Goal: Transaction & Acquisition: Purchase product/service

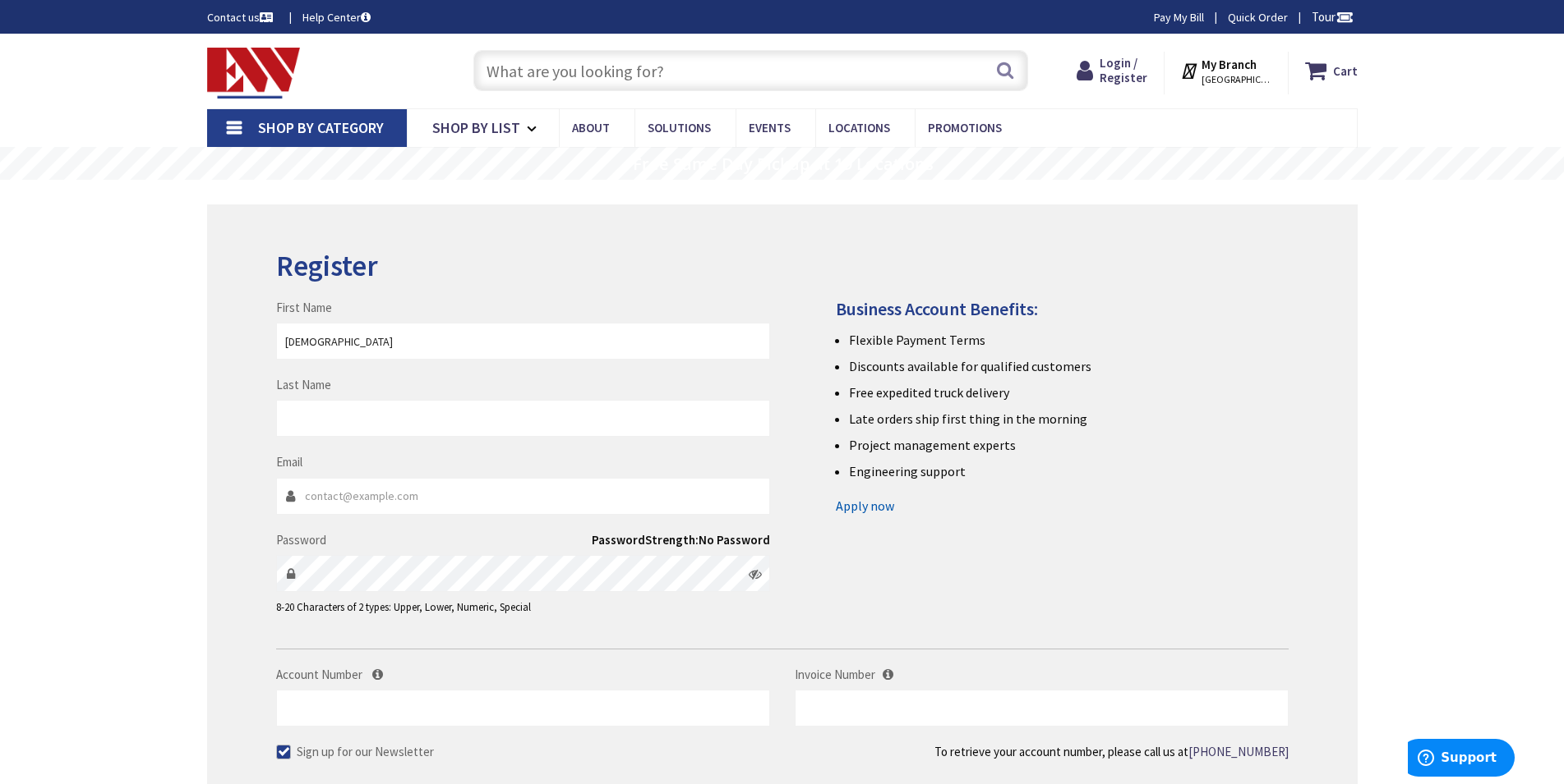
drag, startPoint x: 313, startPoint y: 339, endPoint x: 410, endPoint y: 339, distance: 97.0
click at [410, 339] on input "DavidASerna" at bounding box center [523, 341] width 493 height 37
type input "David"
click at [372, 402] on input "Last Name" at bounding box center [523, 418] width 493 height 37
paste input "ASerna"
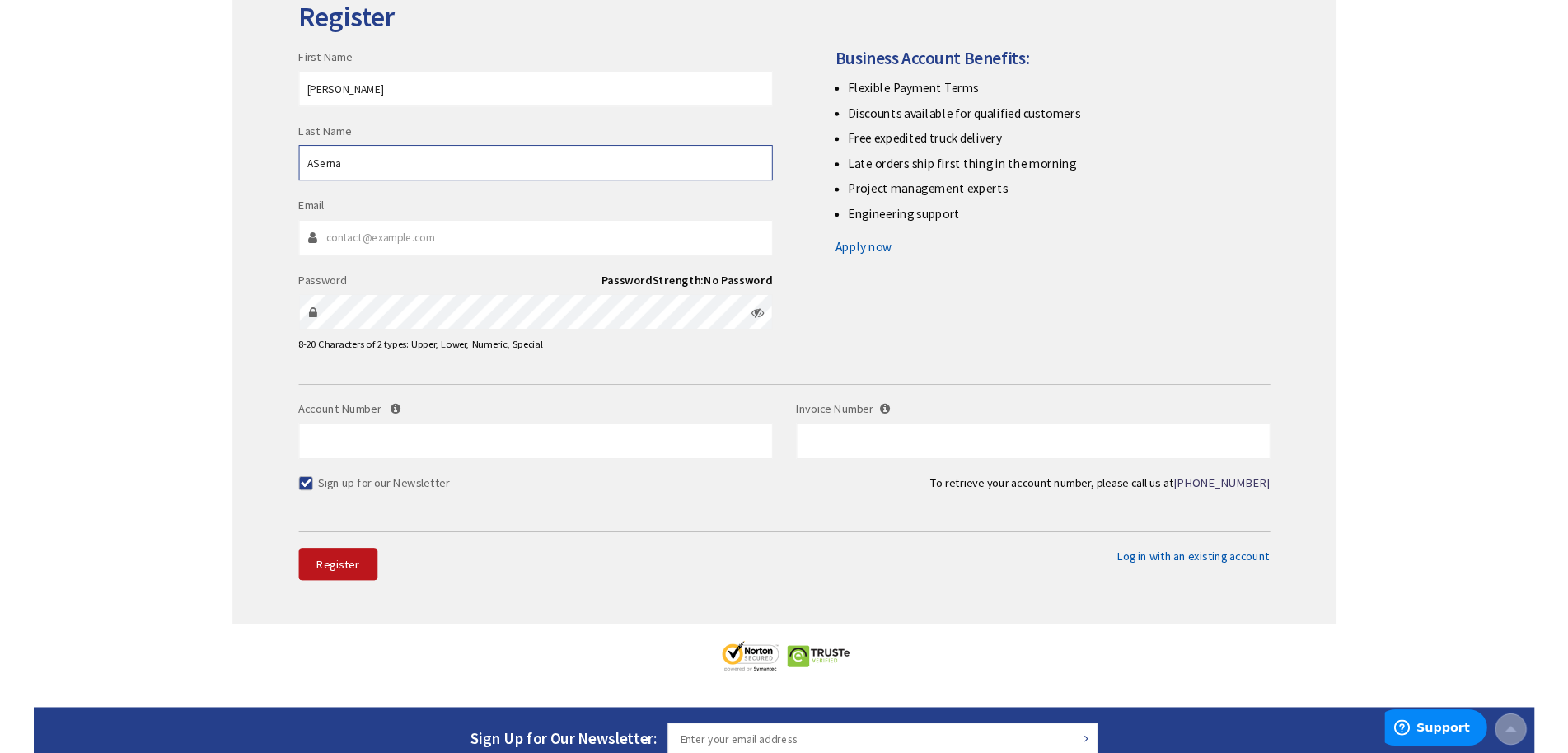
scroll to position [253, 0]
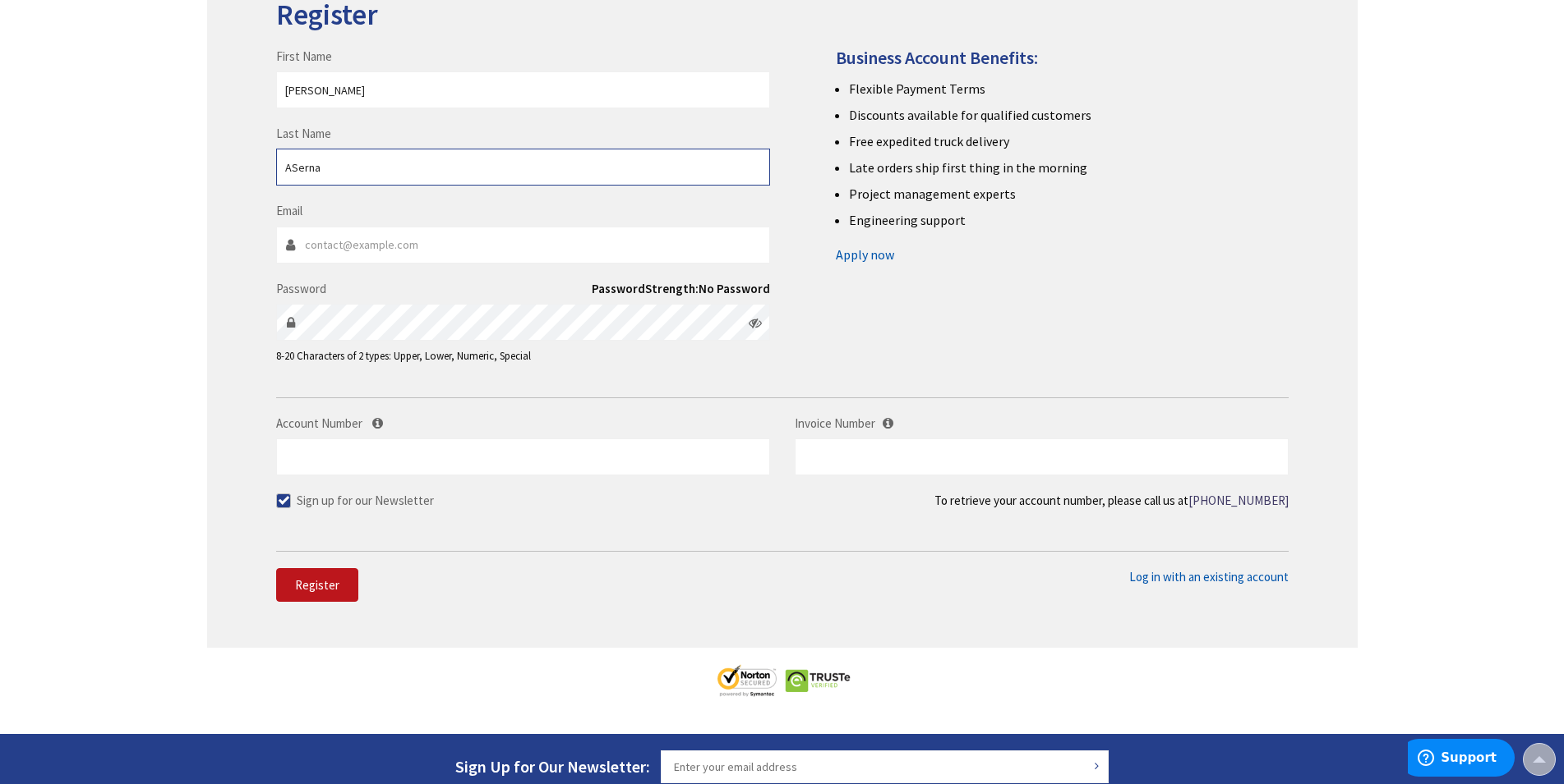
type input "ASerna"
click at [407, 251] on input "Email" at bounding box center [523, 245] width 493 height 37
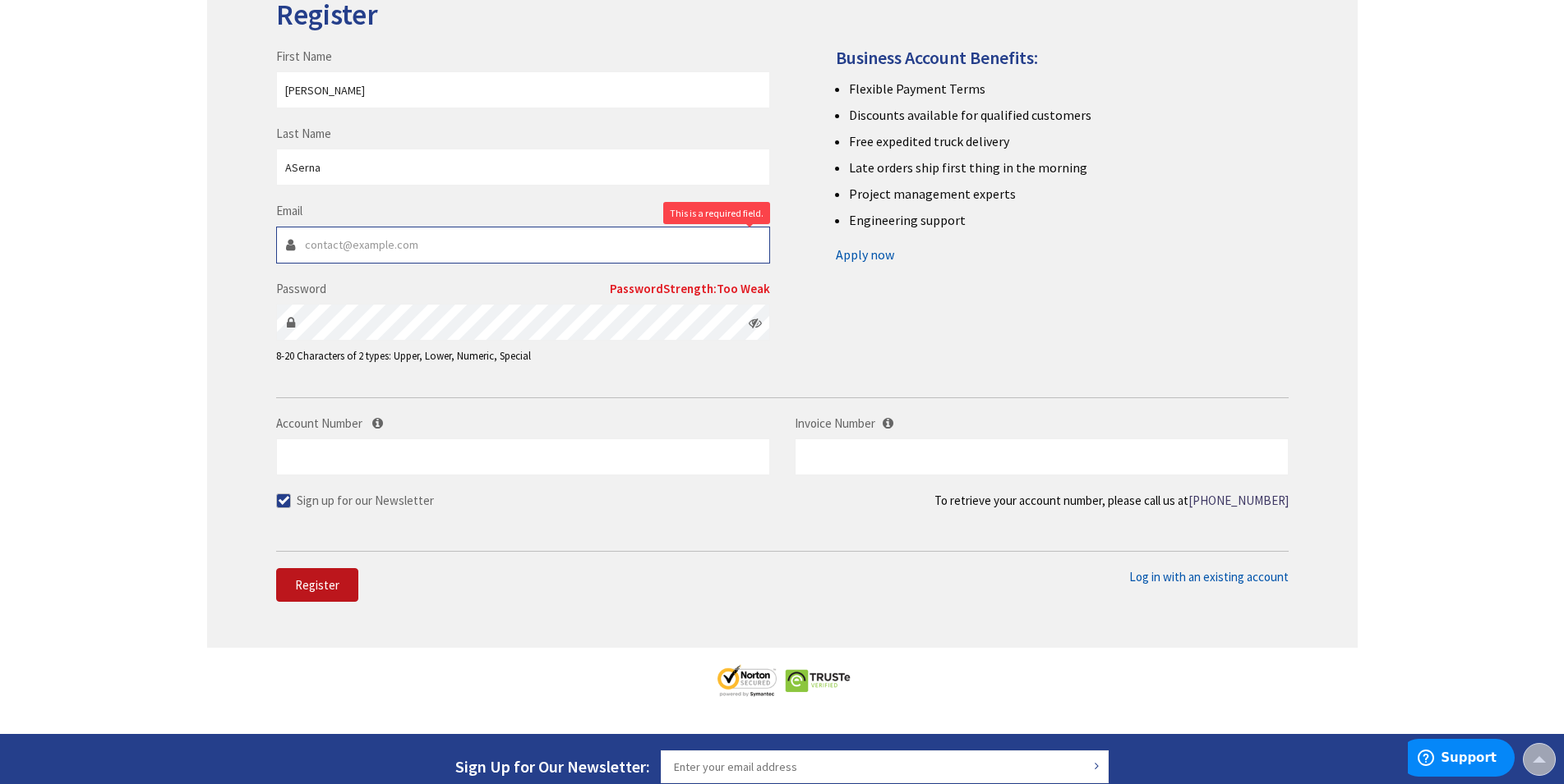
paste input "DavidASerna2220@outlook.com"
type input "DavidASerna2220@outlook.com"
click at [398, 457] on input "Account Number" at bounding box center [523, 457] width 493 height 37
paste input "Amazon@3914"
type input "Amazon@3914"
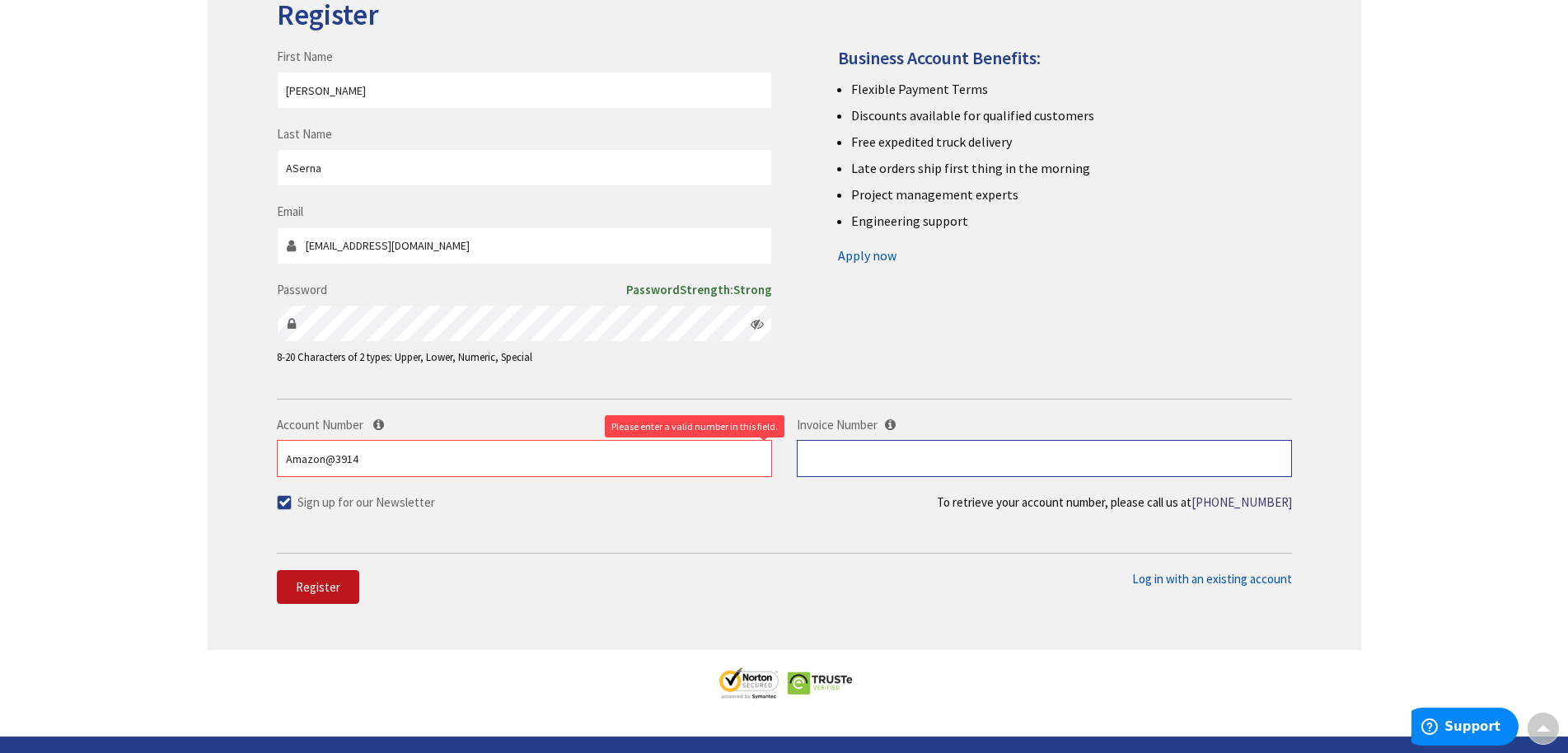
click at [831, 450] on input "text" at bounding box center [1043, 459] width 495 height 37
click at [813, 271] on div "First Name David Last Name ASerna Email DavidASerna2220@outlook.com Password Pa…" at bounding box center [784, 191] width 1040 height 383
drag, startPoint x: 399, startPoint y: 471, endPoint x: 18, endPoint y: 478, distance: 381.1
click at [277, 477] on input "Amazon@3914" at bounding box center [524, 459] width 495 height 37
click at [803, 523] on fieldset "Account Number Invoice Number Sign up for our Newsletter" at bounding box center [784, 472] width 1015 height 112
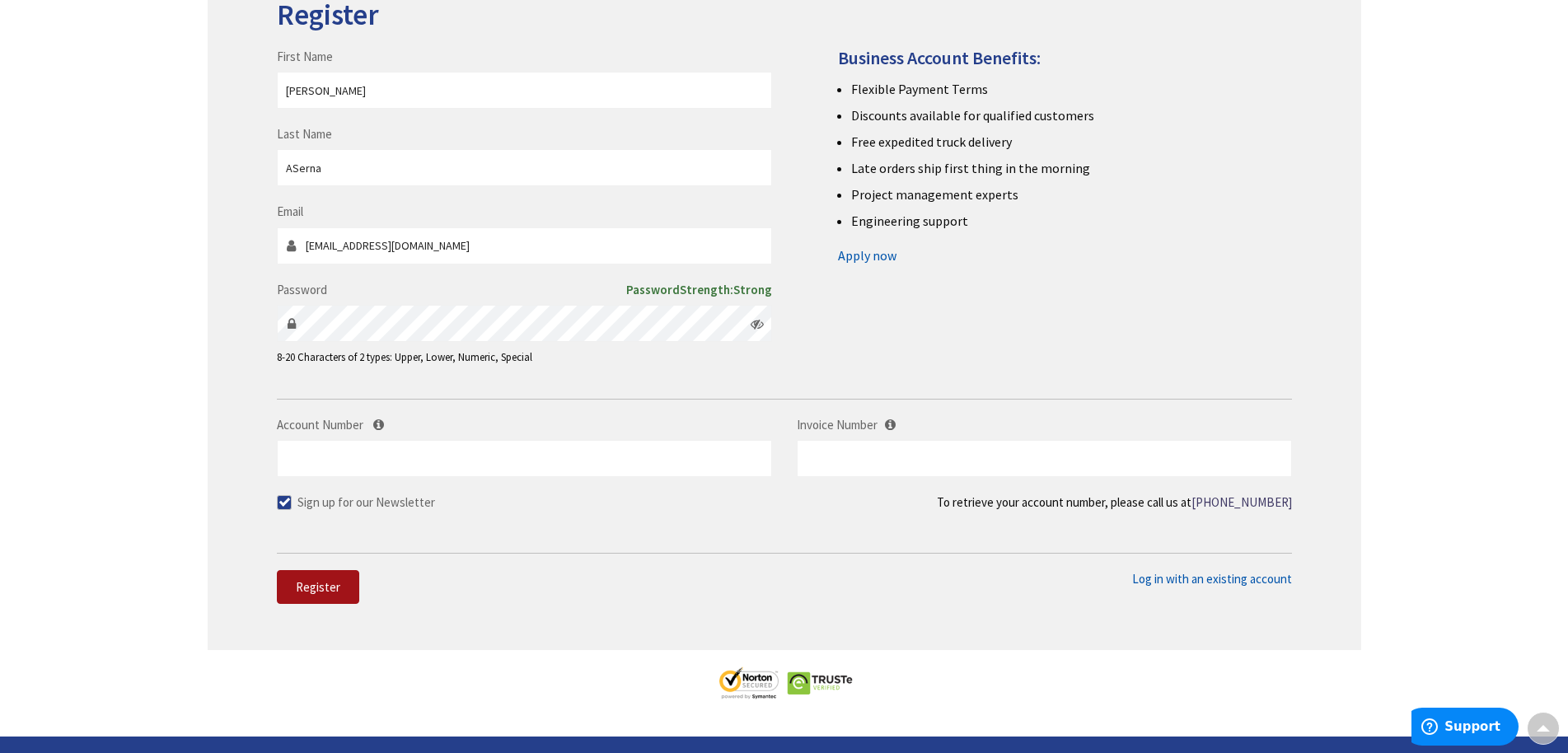
click at [292, 577] on button "Register" at bounding box center [318, 588] width 82 height 35
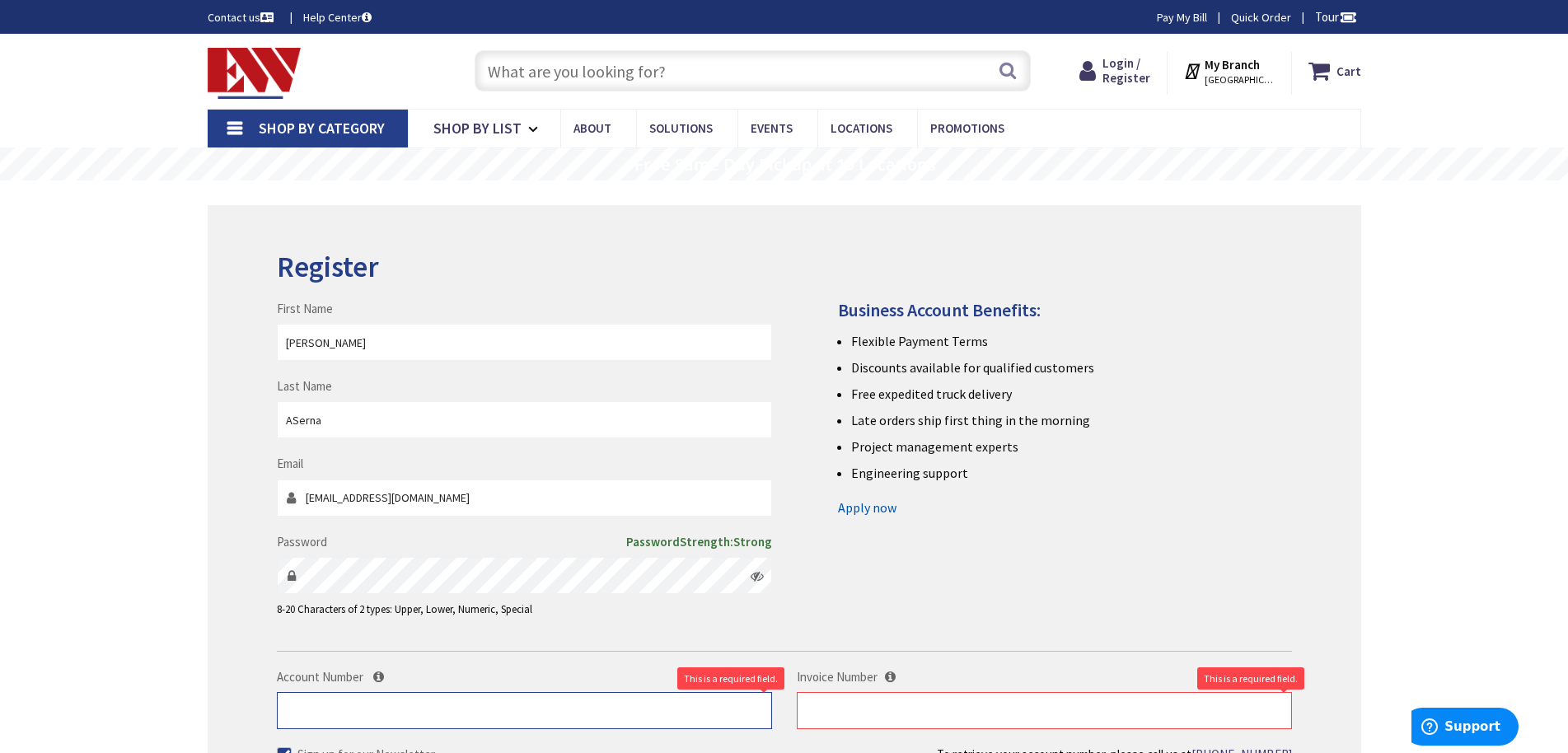
scroll to position [168, 0]
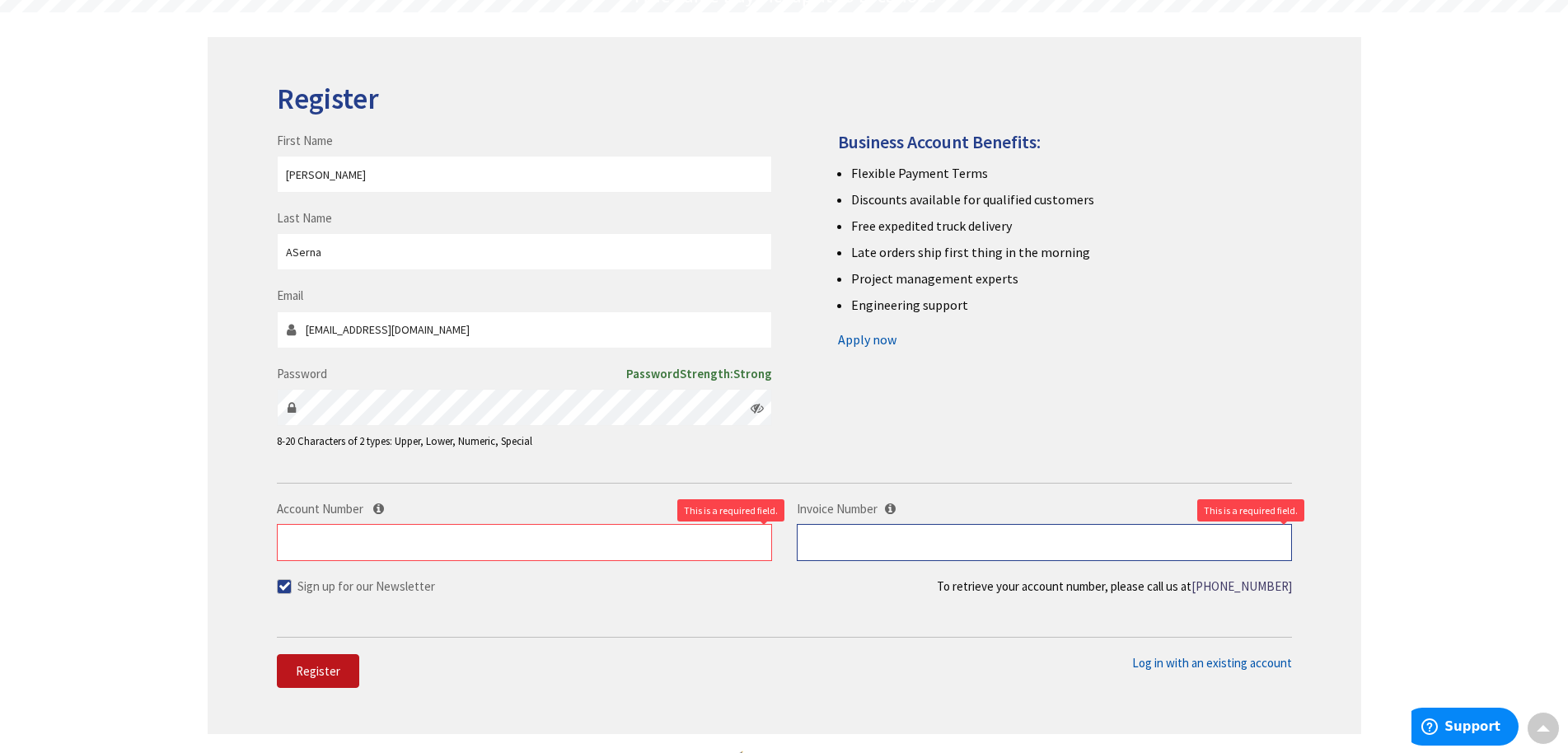
click at [967, 554] on input "text" at bounding box center [1043, 542] width 495 height 37
type input "2356"
click at [348, 545] on input "Account Number" at bounding box center [524, 542] width 495 height 37
type input "12354678"
click at [494, 583] on div "Sign up for our Newsletter To retrieve your account number, please call us at +…" at bounding box center [784, 591] width 1015 height 26
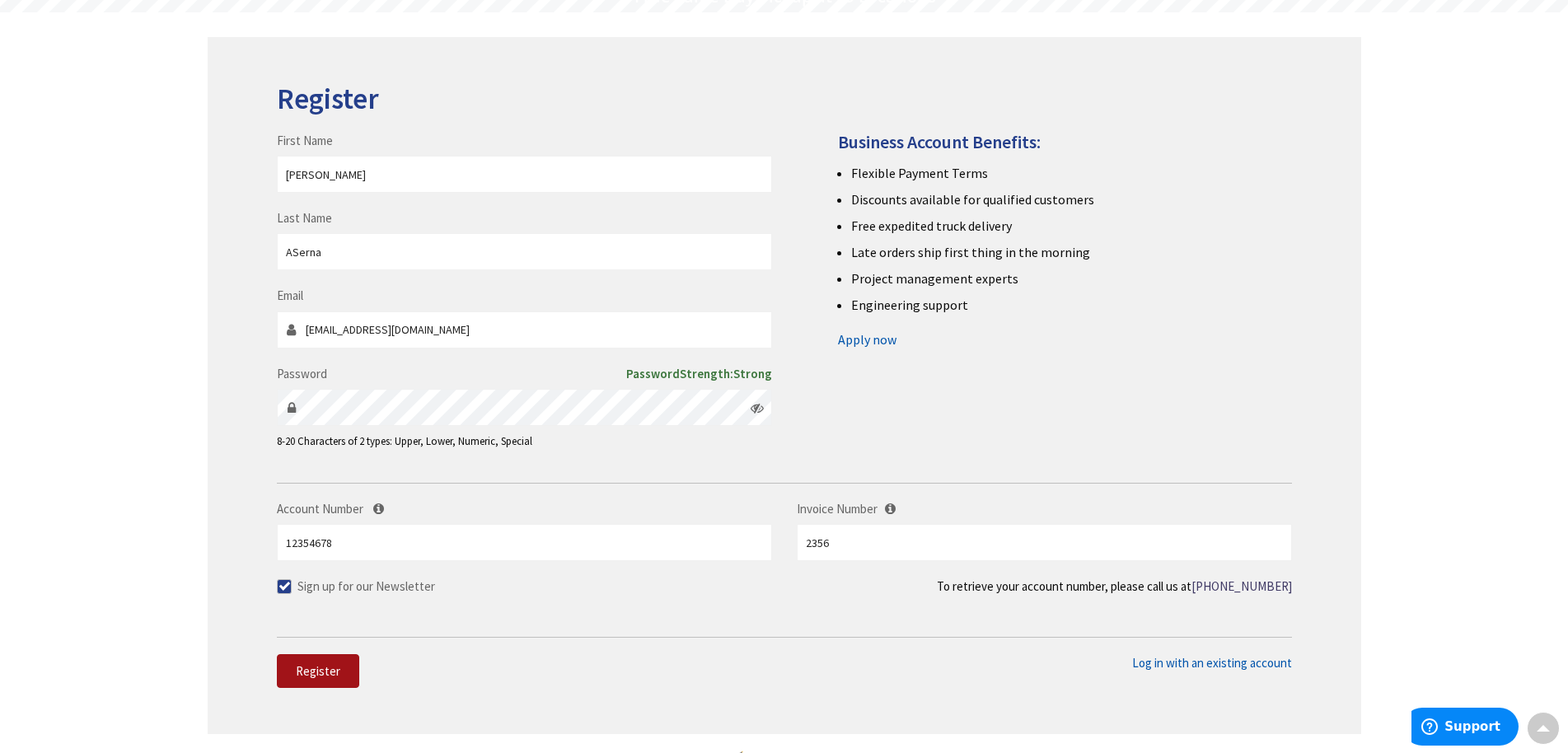
click at [307, 678] on span "Register" at bounding box center [318, 671] width 45 height 15
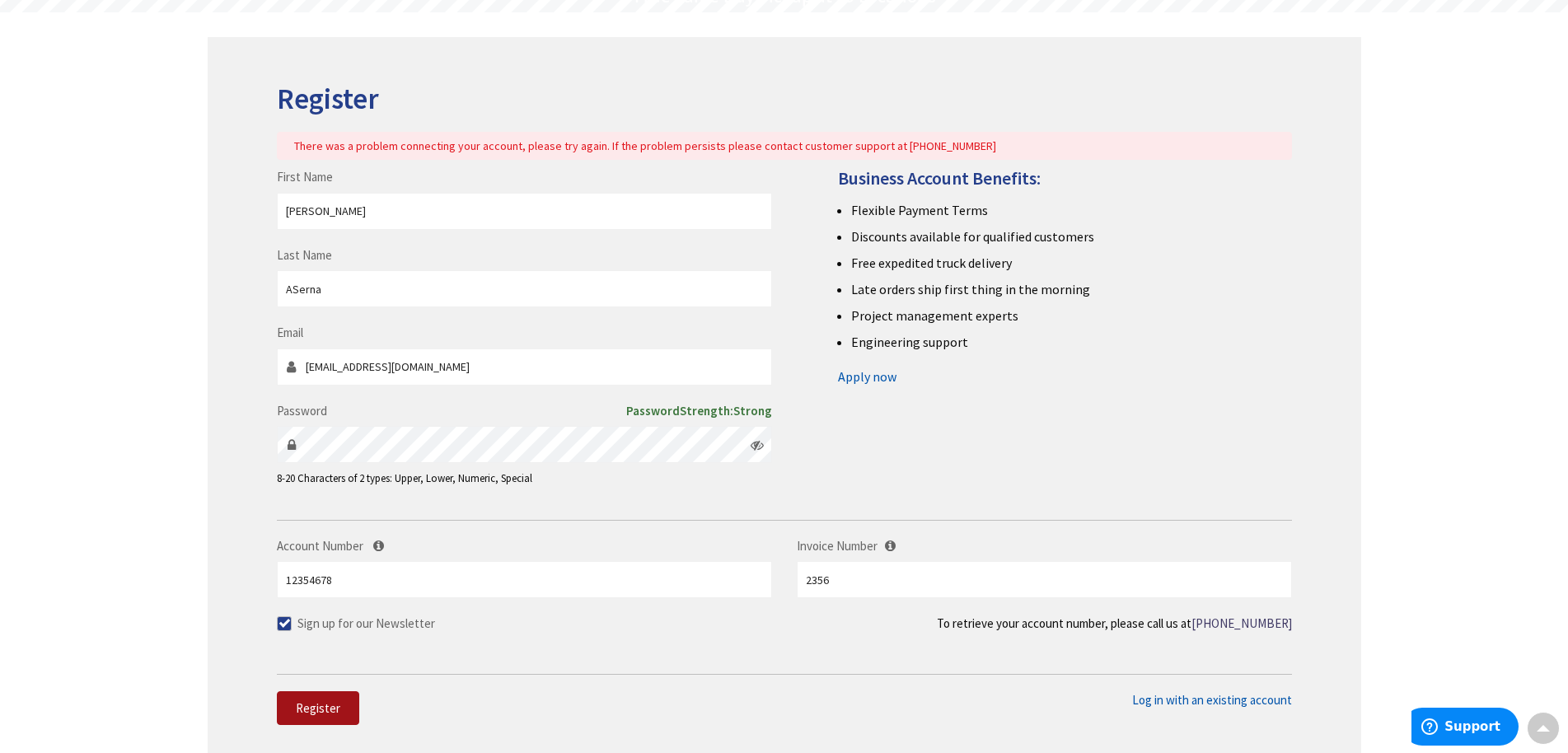
click at [323, 700] on button "Register" at bounding box center [318, 709] width 82 height 35
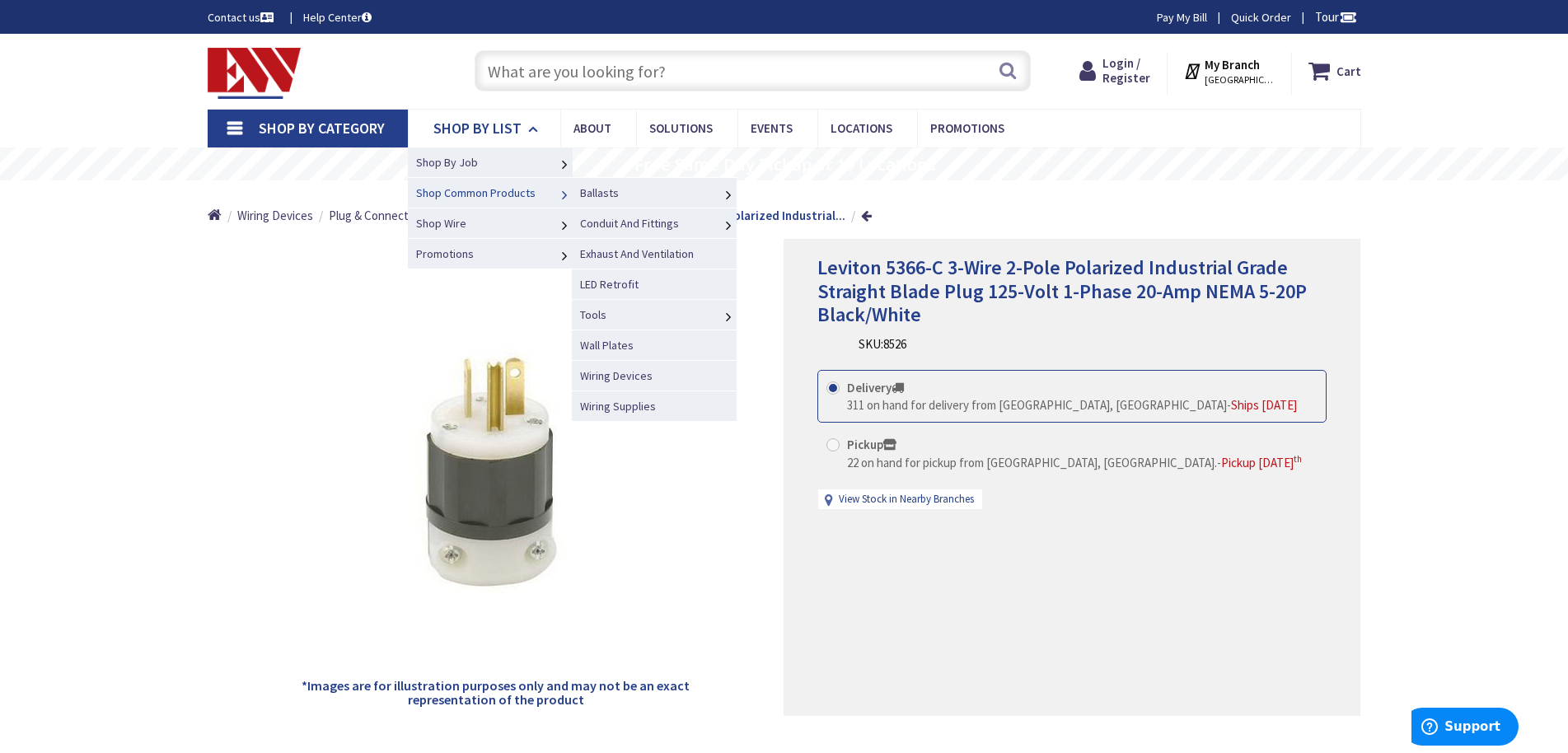
click at [486, 202] on link "Shop Common Products" at bounding box center [490, 191] width 165 height 30
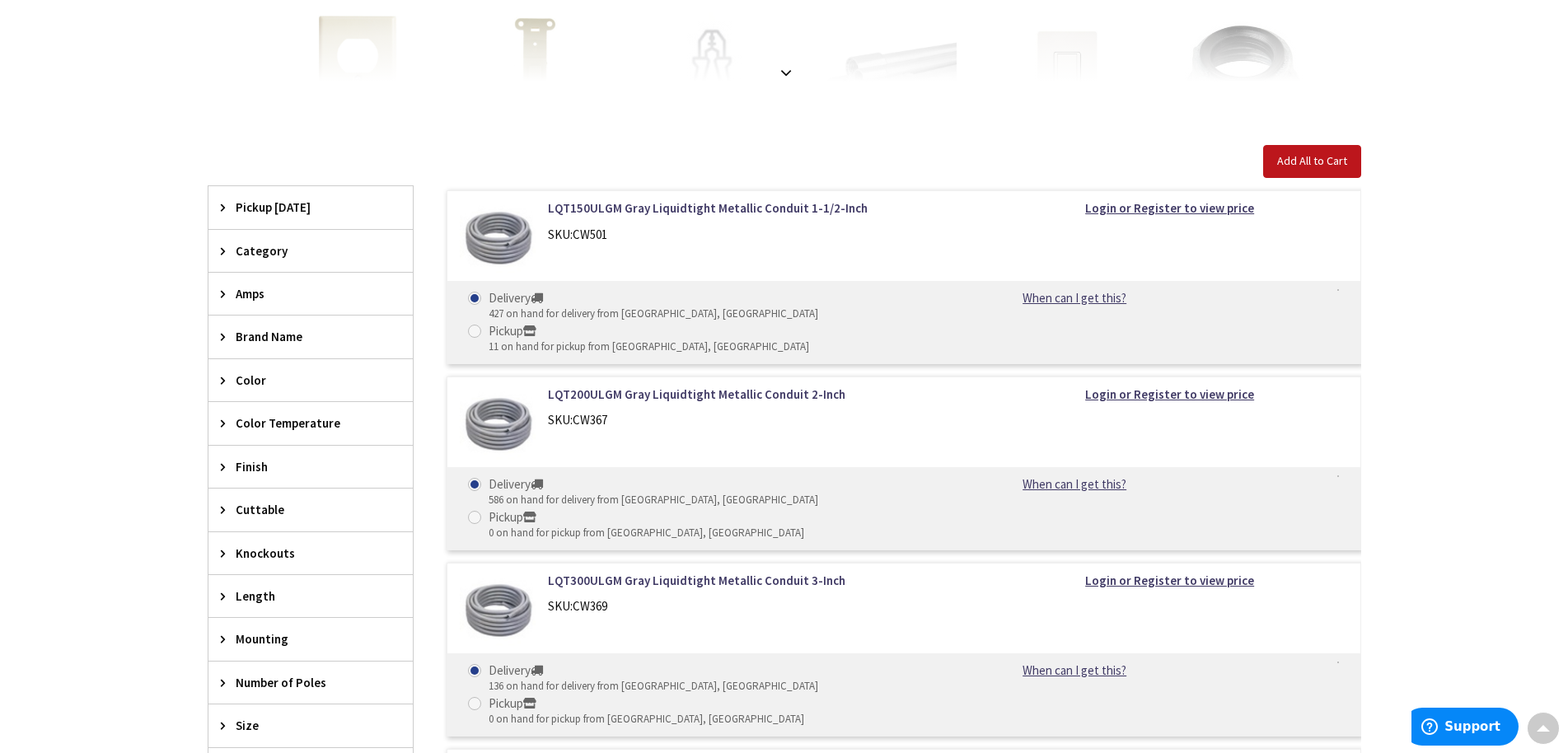
click at [560, 237] on div "SKU: CW501" at bounding box center [757, 234] width 419 height 17
click at [1174, 210] on strong "Login or Register to view price" at bounding box center [1169, 208] width 169 height 15
click at [520, 239] on img at bounding box center [498, 238] width 77 height 77
